Goal: Navigation & Orientation: Find specific page/section

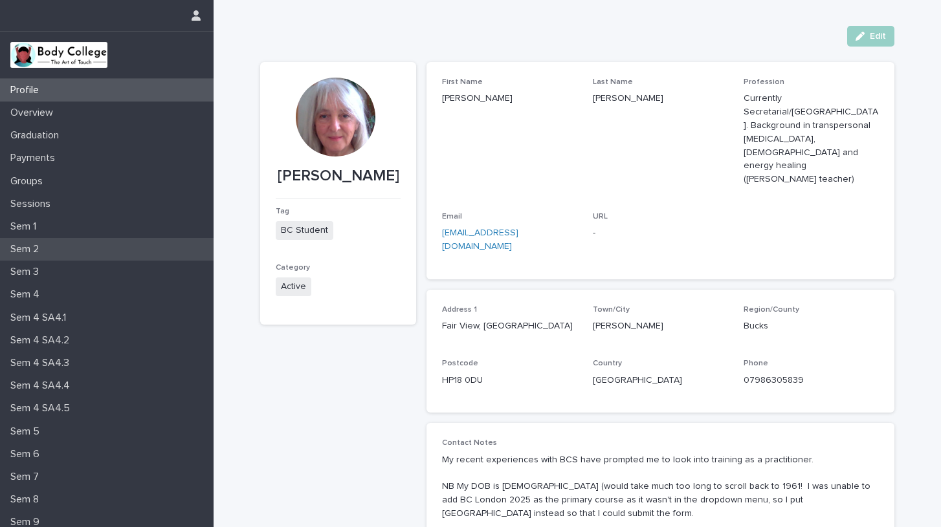
click at [26, 252] on p "Sem 2" at bounding box center [27, 249] width 44 height 12
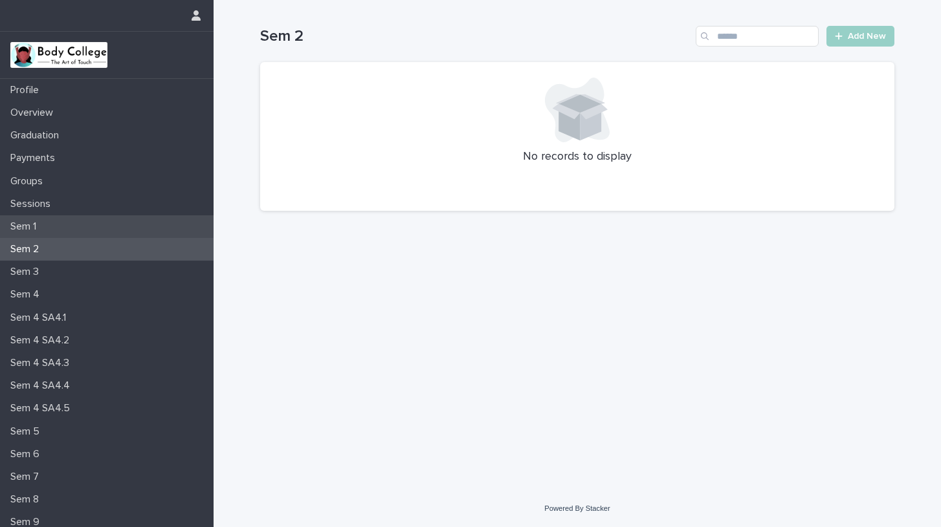
click at [24, 218] on div "Sem 1" at bounding box center [106, 226] width 213 height 23
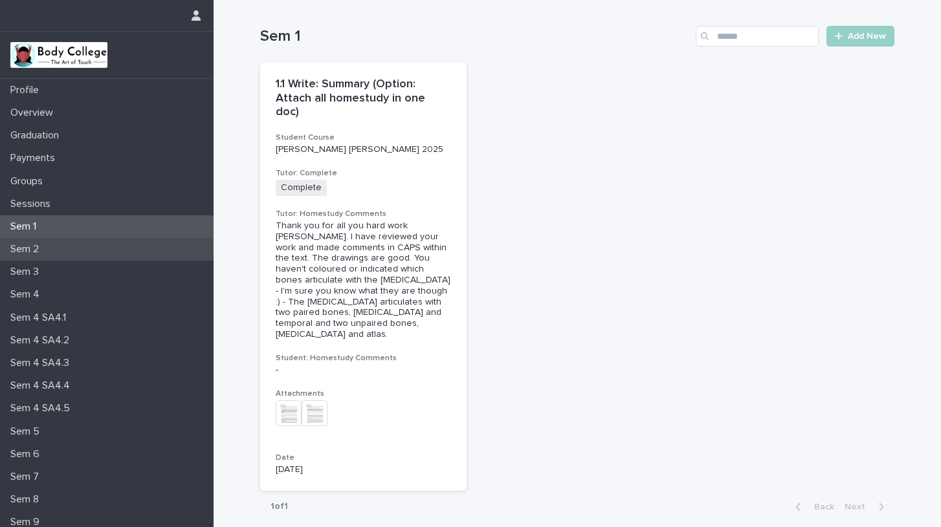
click at [26, 246] on p "Sem 2" at bounding box center [27, 249] width 44 height 12
